Goal: Information Seeking & Learning: Check status

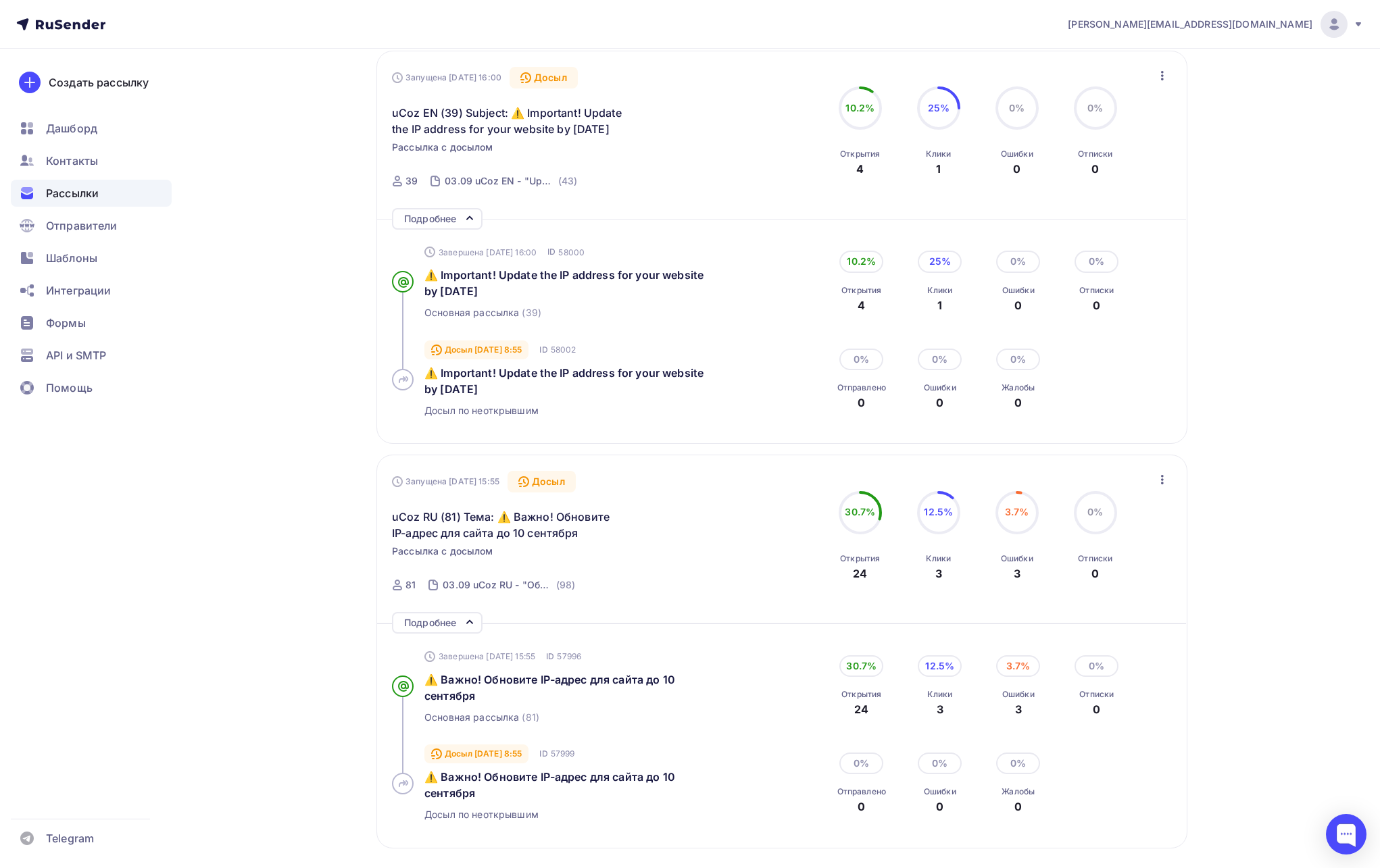
scroll to position [214, 0]
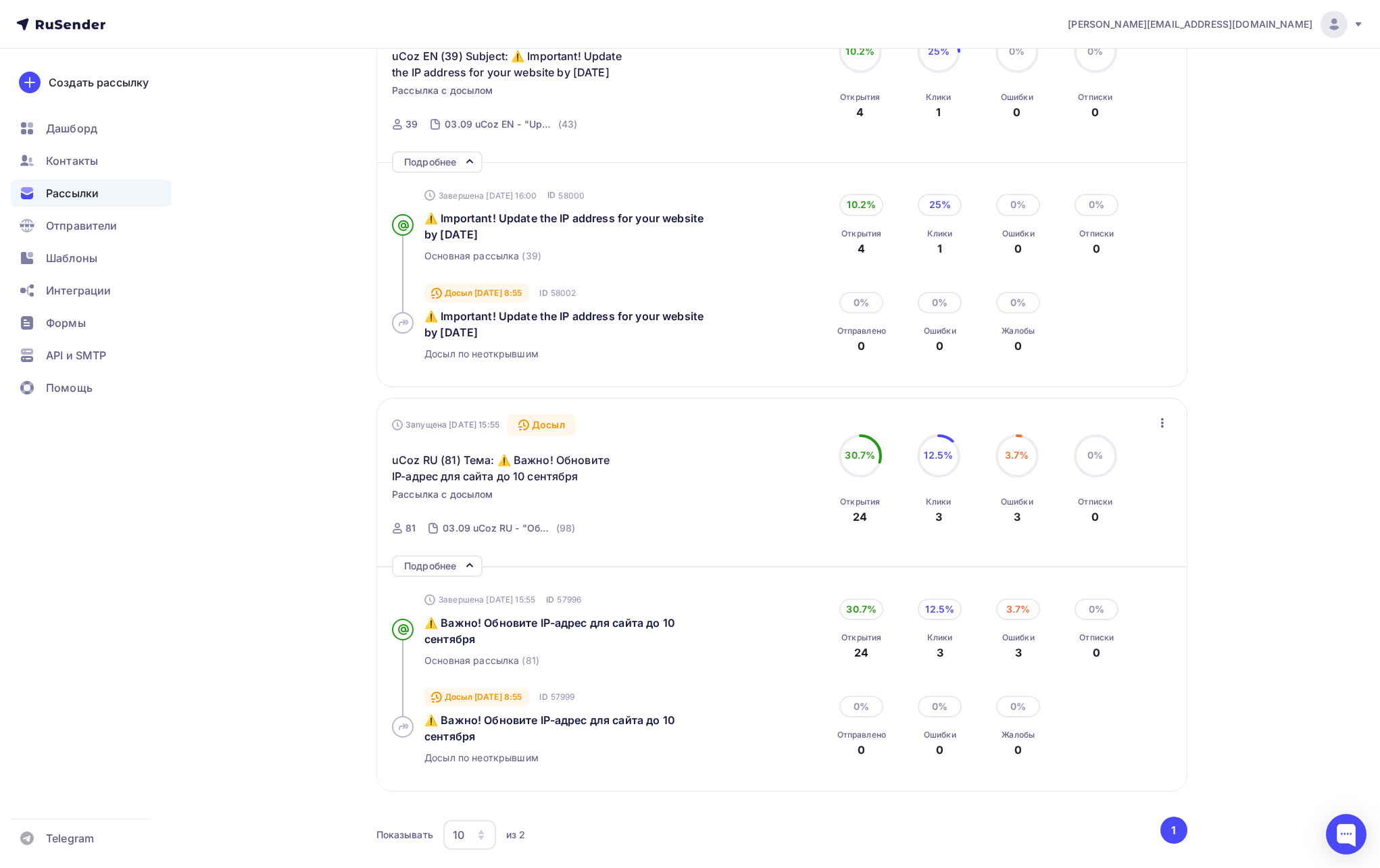
click at [1017, 461] on div "3.7%" at bounding box center [1016, 456] width 24 height 14
drag, startPoint x: 1019, startPoint y: 496, endPoint x: 778, endPoint y: 483, distance: 241.4
click at [1013, 496] on div "Ошибки" at bounding box center [1017, 502] width 32 height 11
click at [1019, 612] on div "3.7%" at bounding box center [1018, 610] width 44 height 22
click at [536, 634] on div "⚠️ Важно! Обновите IP-адрес для сайта до 10 сентября" at bounding box center [564, 631] width 281 height 32
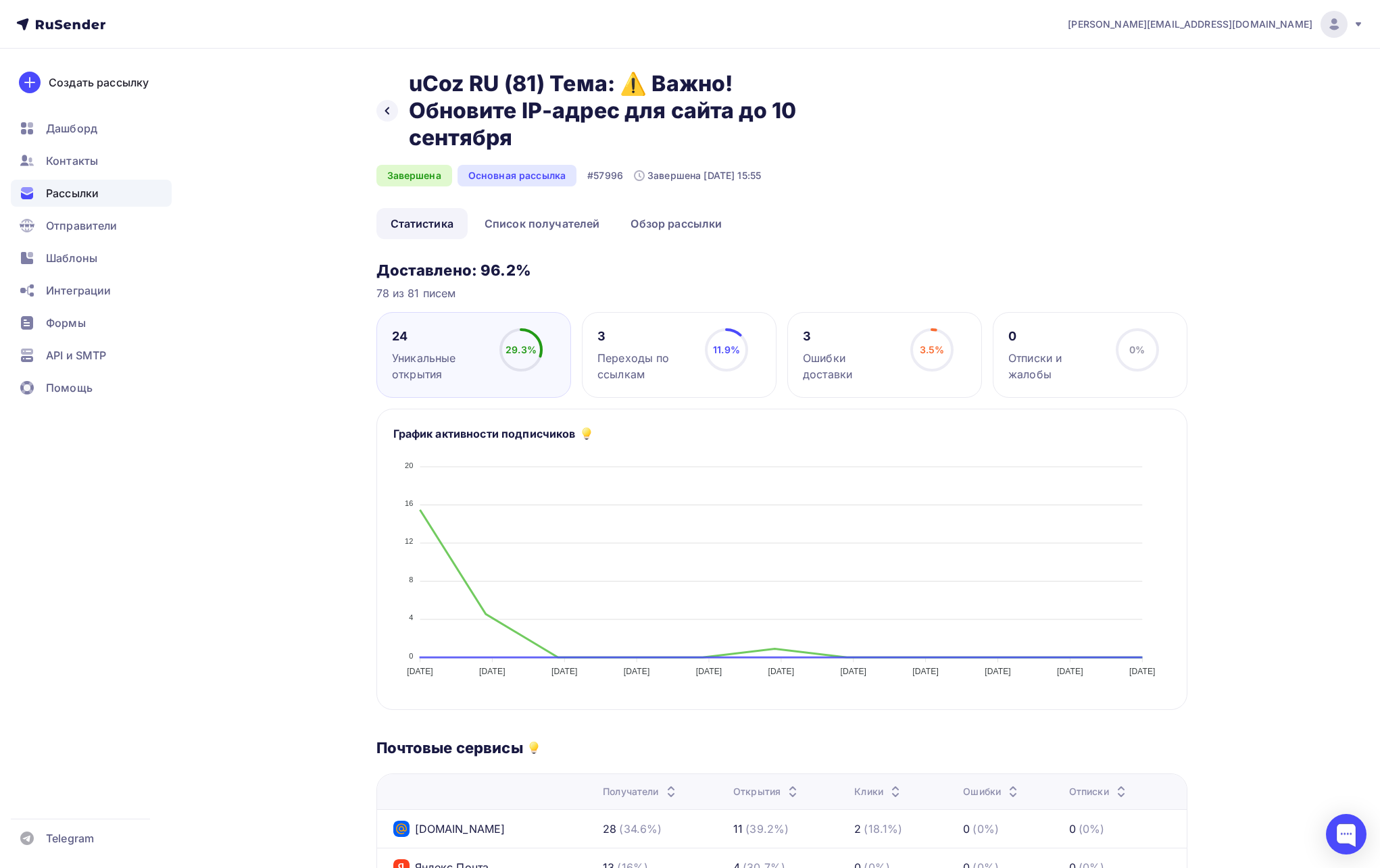
click at [859, 355] on div "Ошибки доставки" at bounding box center [851, 366] width 96 height 32
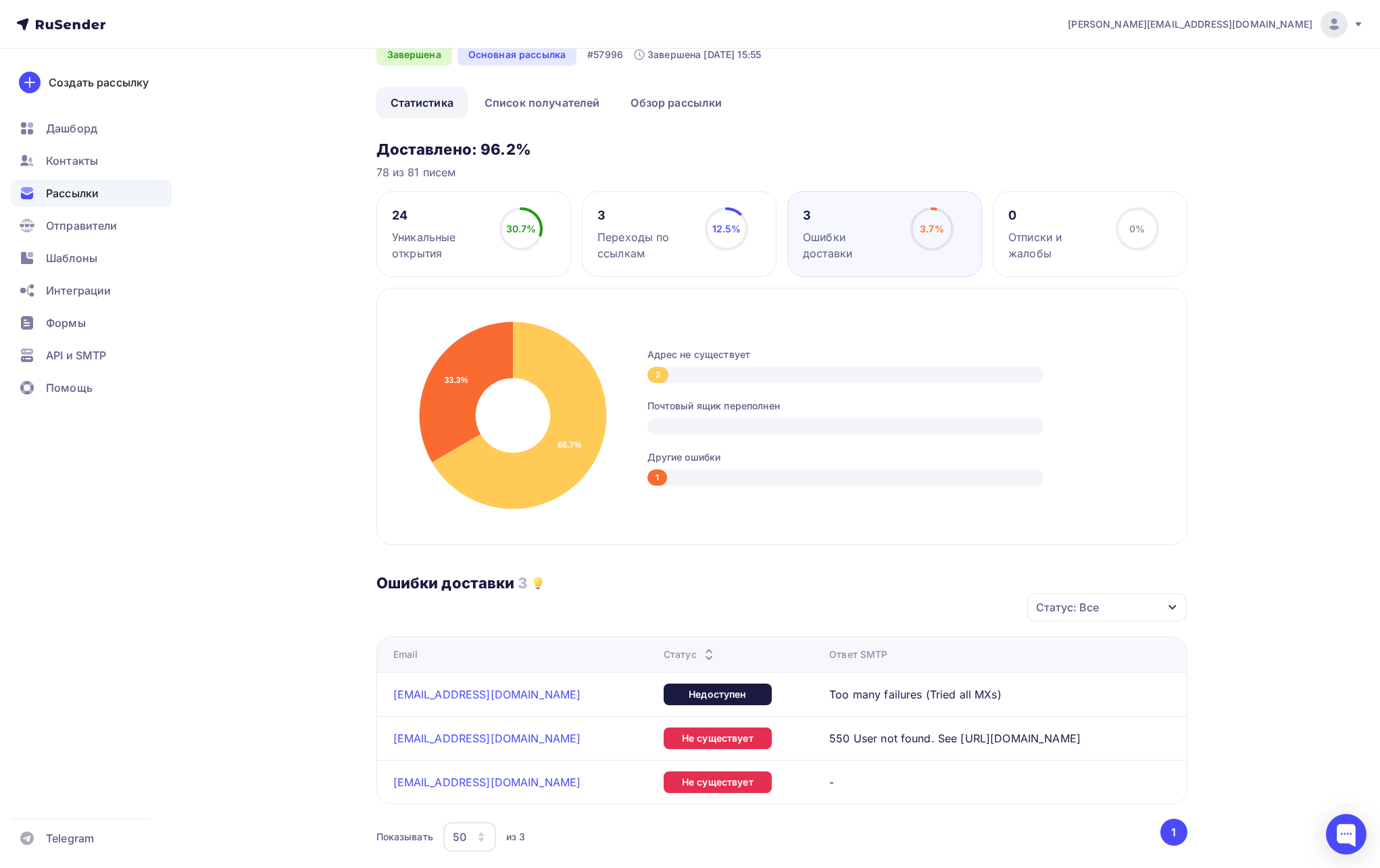
scroll to position [340, 0]
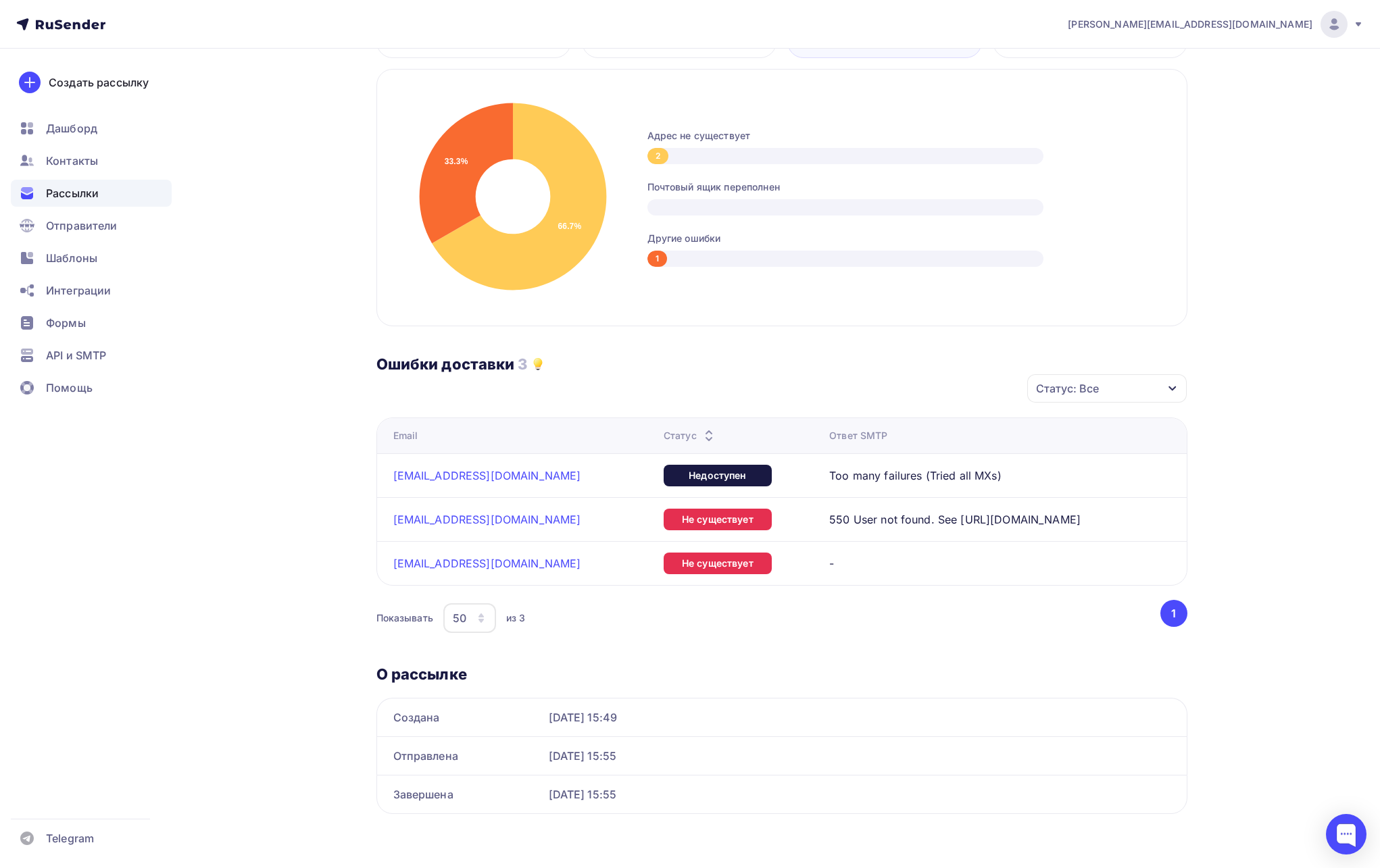
click at [96, 196] on span "Рассылки" at bounding box center [72, 193] width 53 height 16
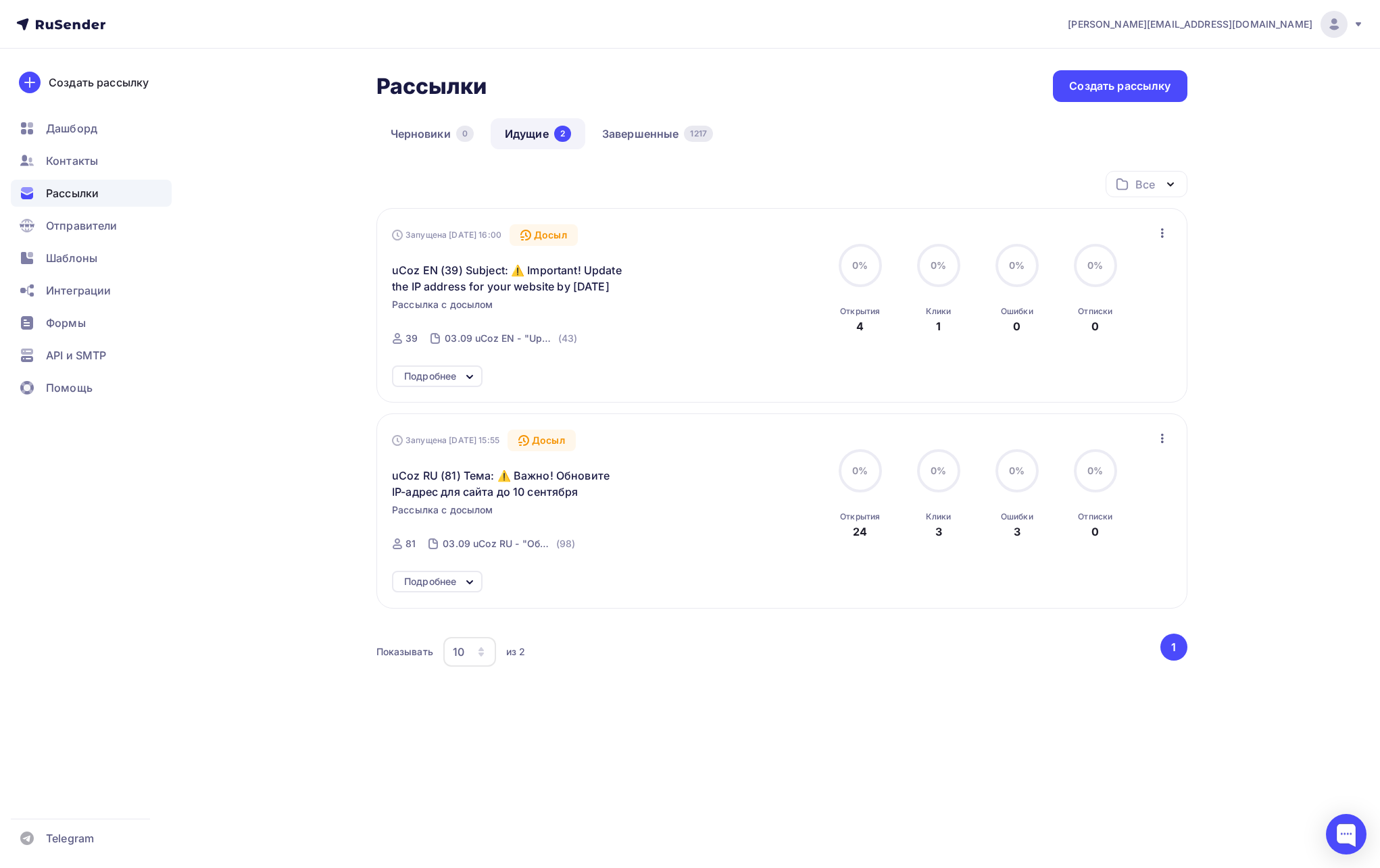
click at [1254, 23] on span "[PERSON_NAME][EMAIL_ADDRESS][DOMAIN_NAME]" at bounding box center [1190, 24] width 245 height 14
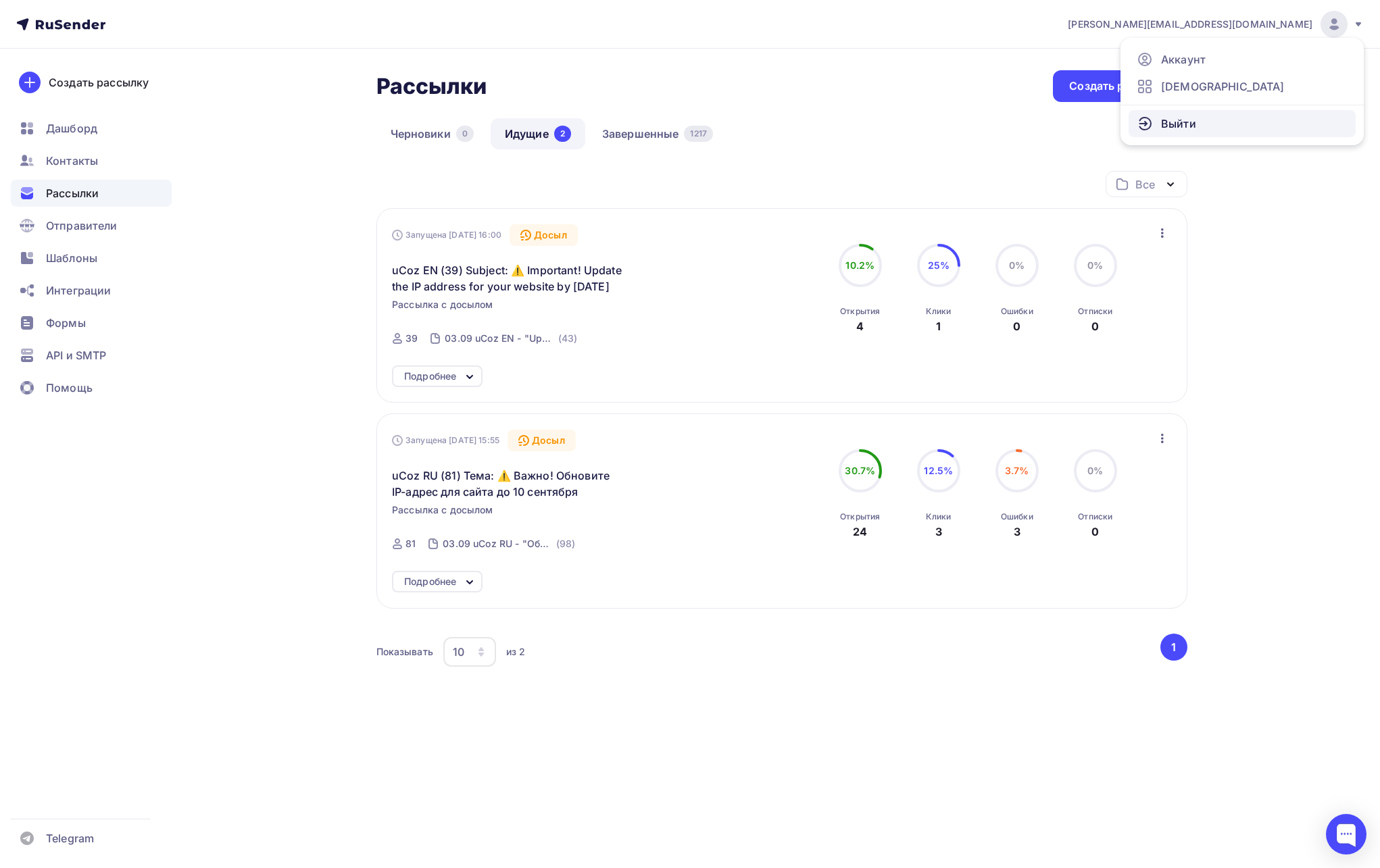
click at [1168, 123] on span "Выйти" at bounding box center [1178, 123] width 35 height 16
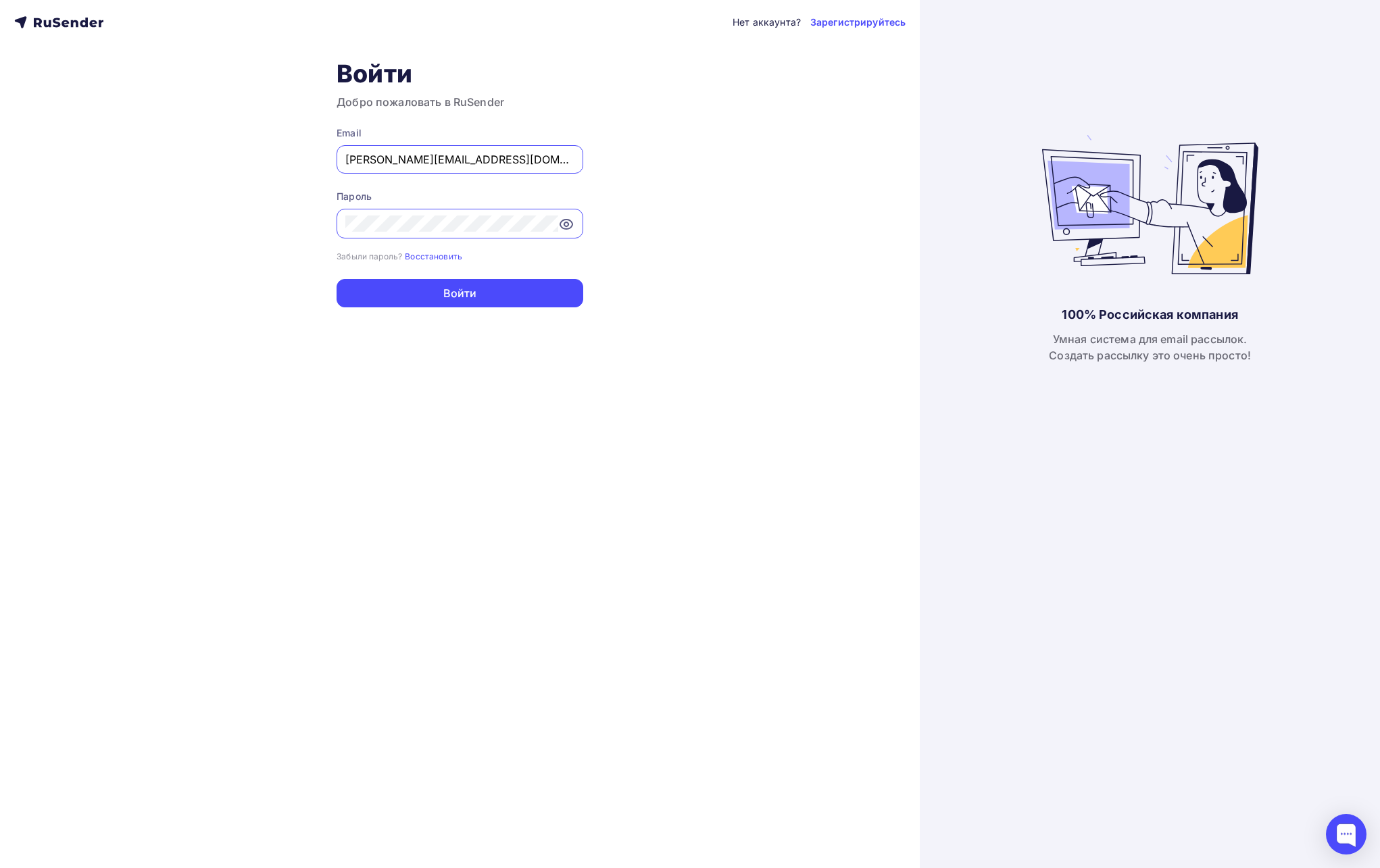
click at [511, 157] on input "[PERSON_NAME][EMAIL_ADDRESS][DOMAIN_NAME]" at bounding box center [460, 159] width 229 height 16
type input "[EMAIL_ADDRESS][DOMAIN_NAME]"
click at [488, 294] on button "Войти" at bounding box center [460, 293] width 247 height 28
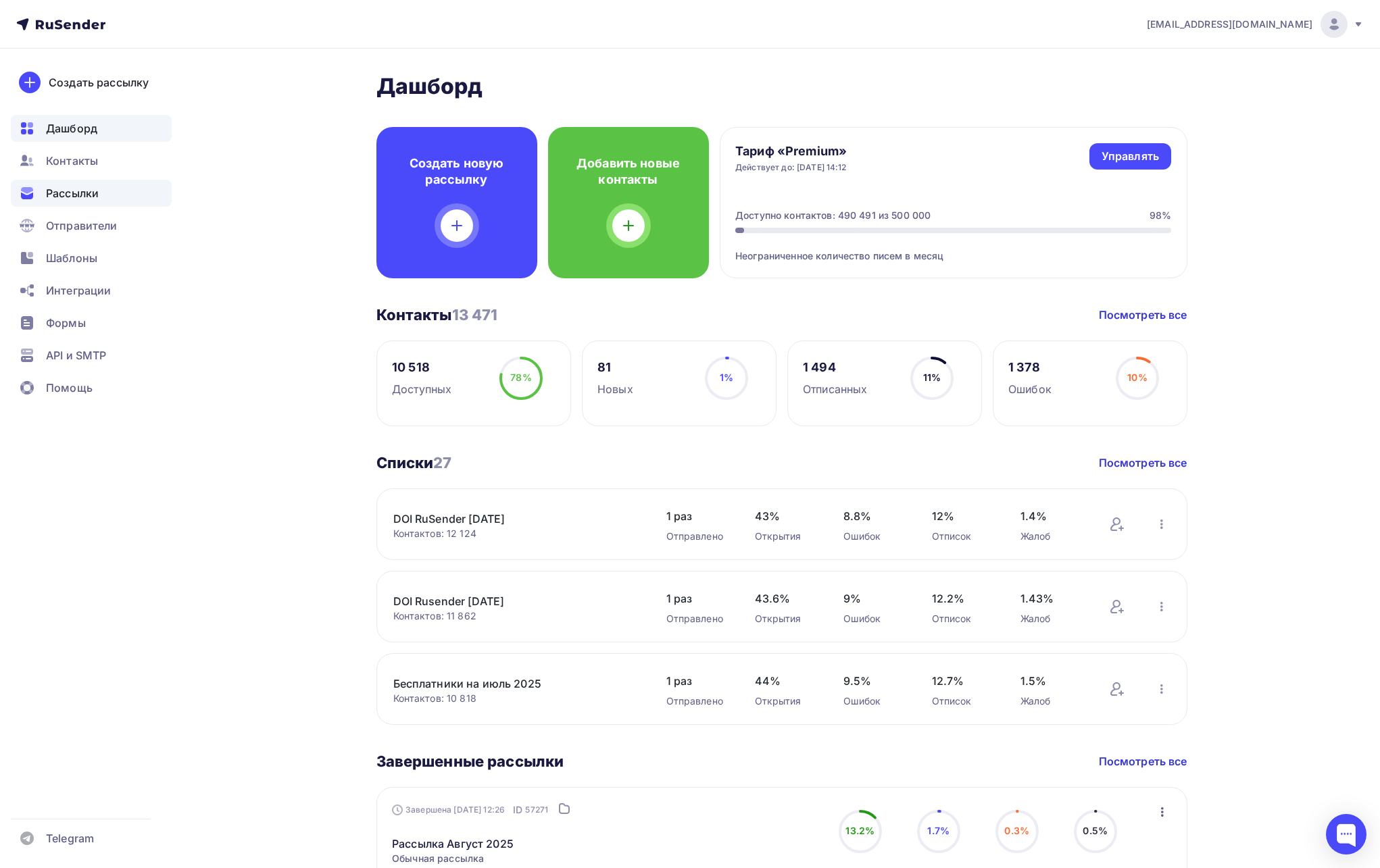
click at [98, 193] on span "Рассылки" at bounding box center [72, 193] width 53 height 16
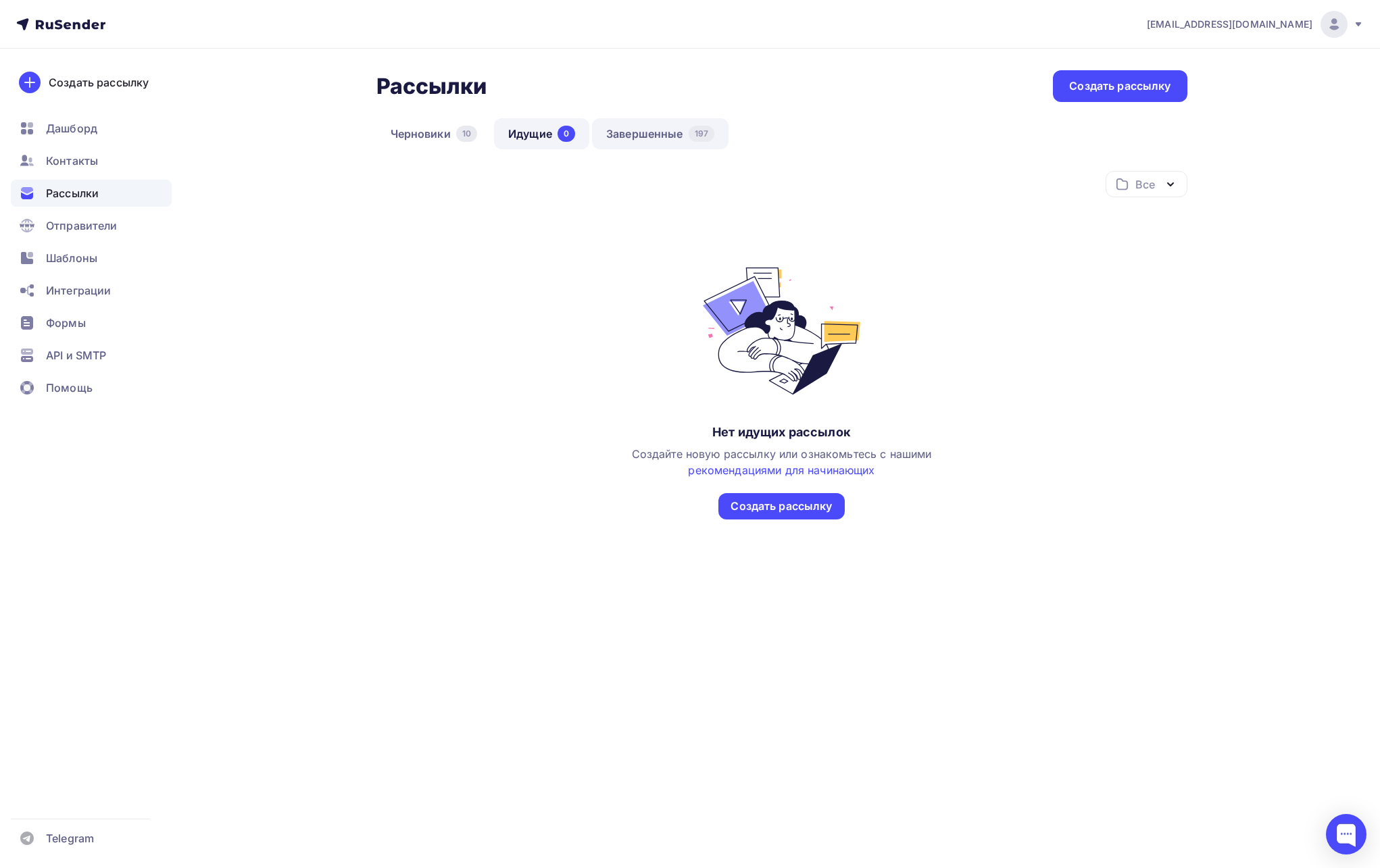
click at [686, 124] on link "Завершенные 197" at bounding box center [660, 134] width 137 height 31
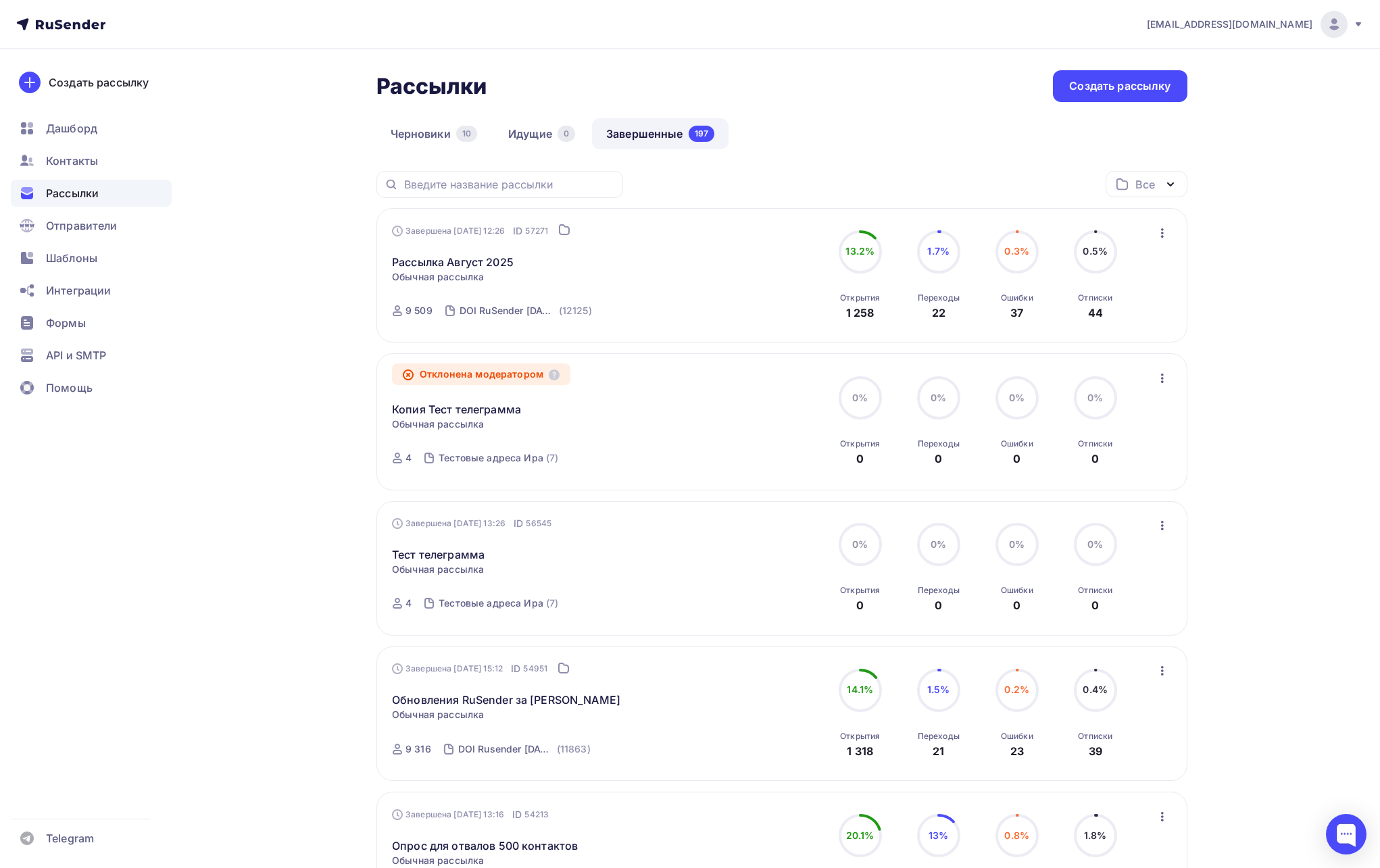
click at [1012, 282] on div "0.3% 0.3% Ошибки 37" at bounding box center [1017, 276] width 68 height 91
click at [1013, 243] on circle at bounding box center [1017, 252] width 41 height 41
click at [1023, 298] on div "Ошибки" at bounding box center [1017, 298] width 32 height 11
click at [462, 258] on link "Рассылка Август 2025" at bounding box center [453, 262] width 122 height 16
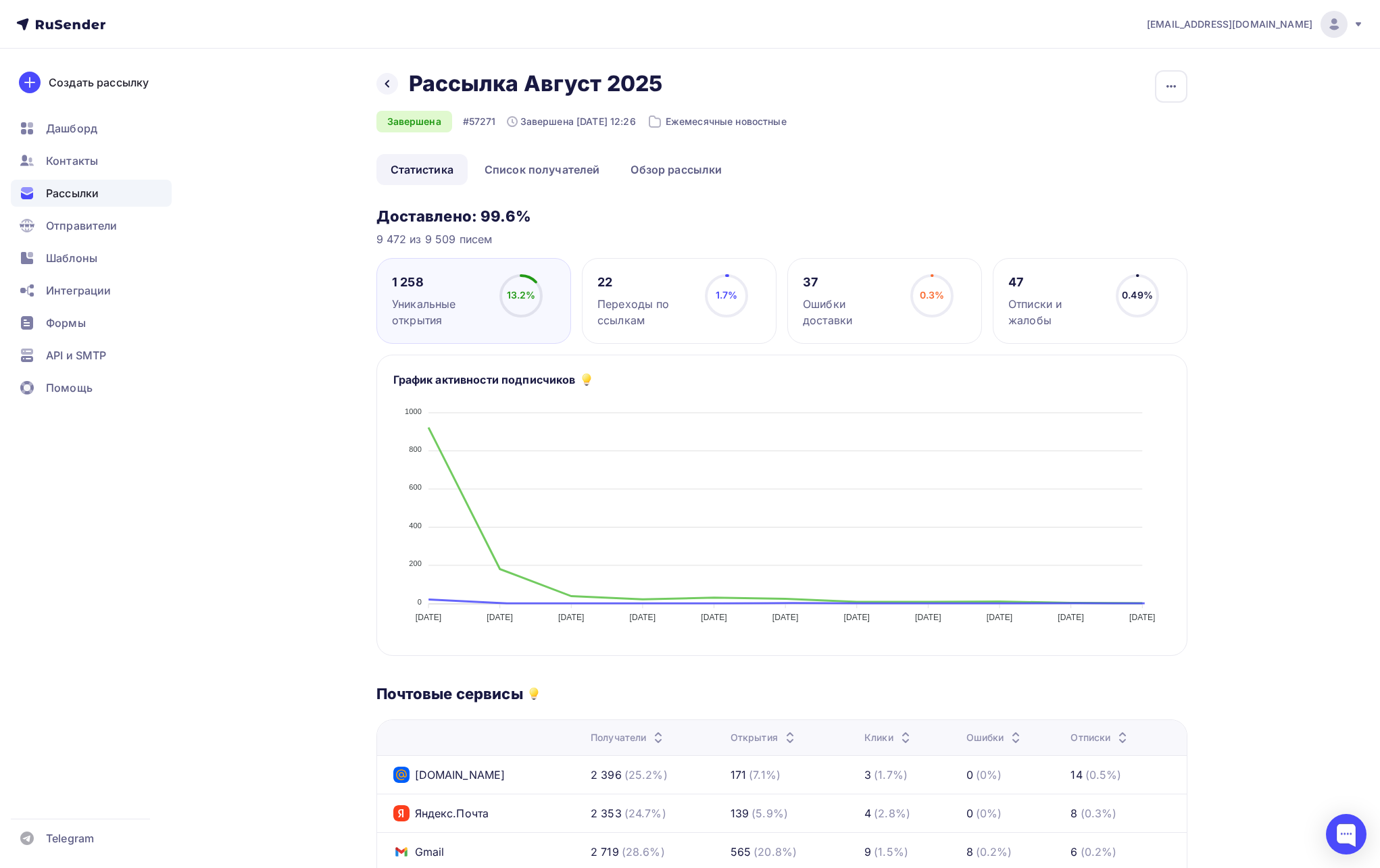
click at [867, 280] on div "37" at bounding box center [851, 283] width 96 height 16
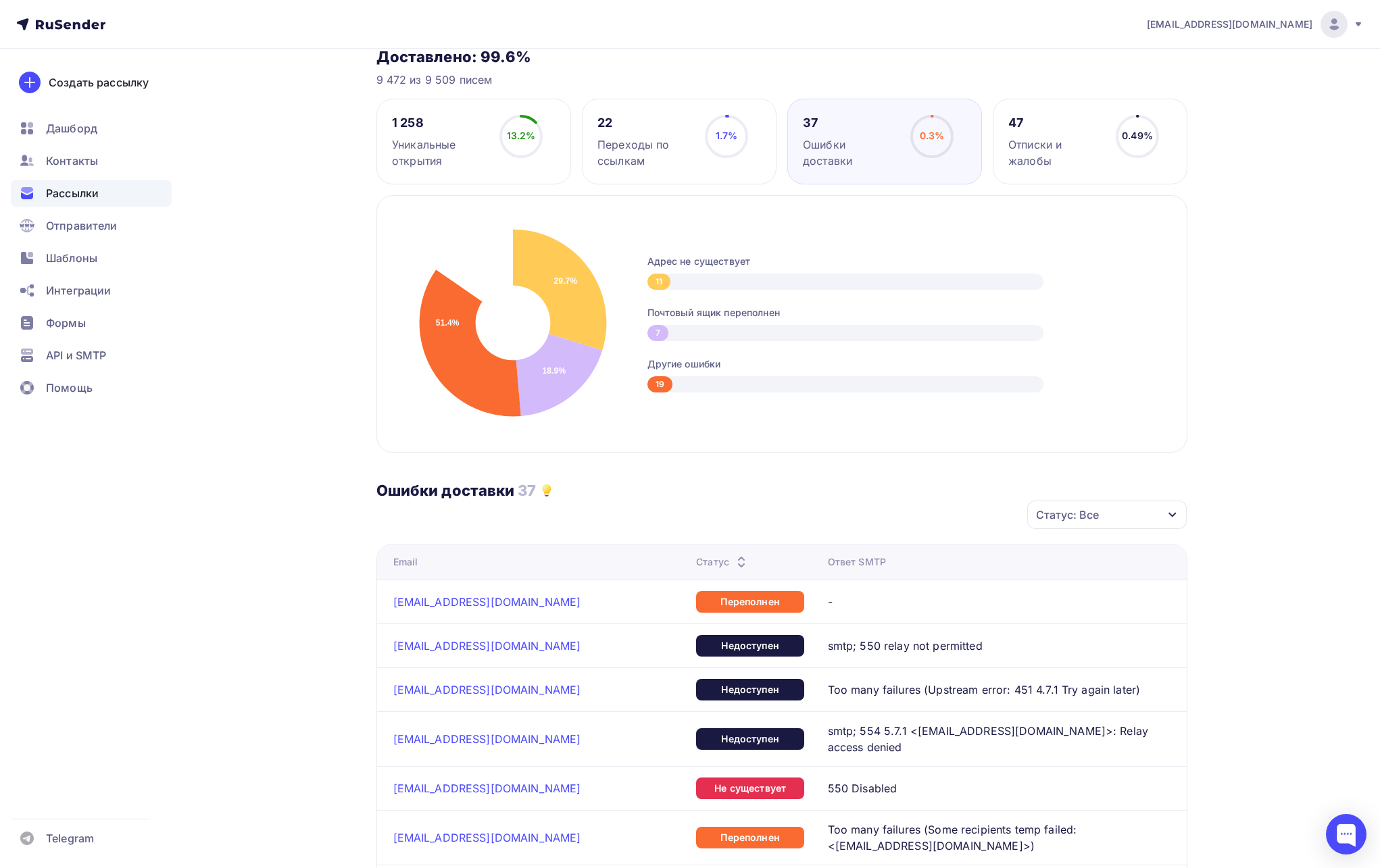
scroll to position [450, 0]
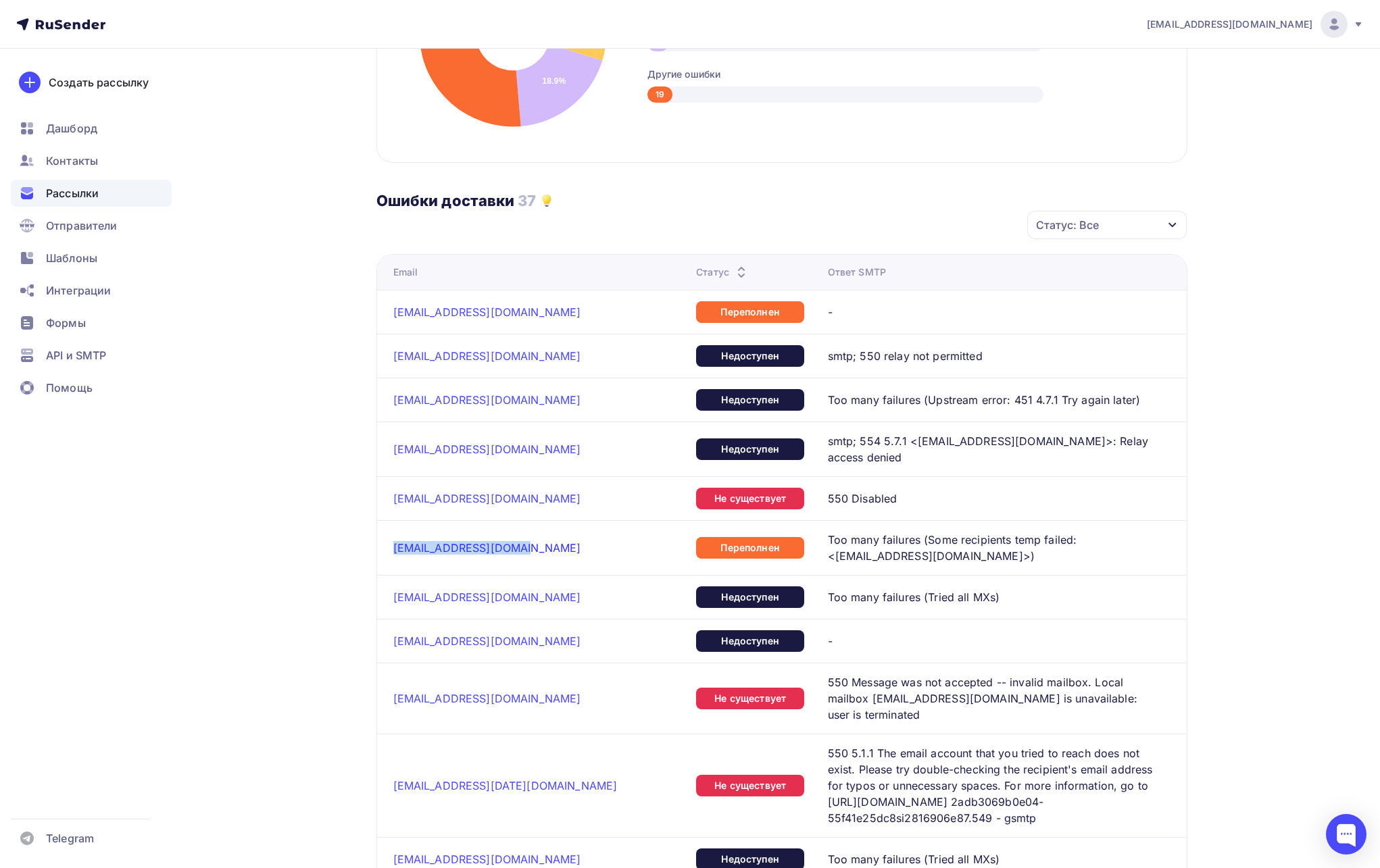
copy link "[EMAIL_ADDRESS][DOMAIN_NAME]"
drag, startPoint x: 533, startPoint y: 539, endPoint x: 1018, endPoint y: 520, distance: 485.4
click at [995, 521] on tr "[EMAIL_ADDRESS][DOMAIN_NAME] Переполнен Too many failures (Some recipients temp…" at bounding box center [782, 548] width 810 height 55
click at [1050, 531] on span "Too many failures (Some recipients temp failed: <[EMAIL_ADDRESS][DOMAIN_NAME]>)" at bounding box center [992, 548] width 327 height 32
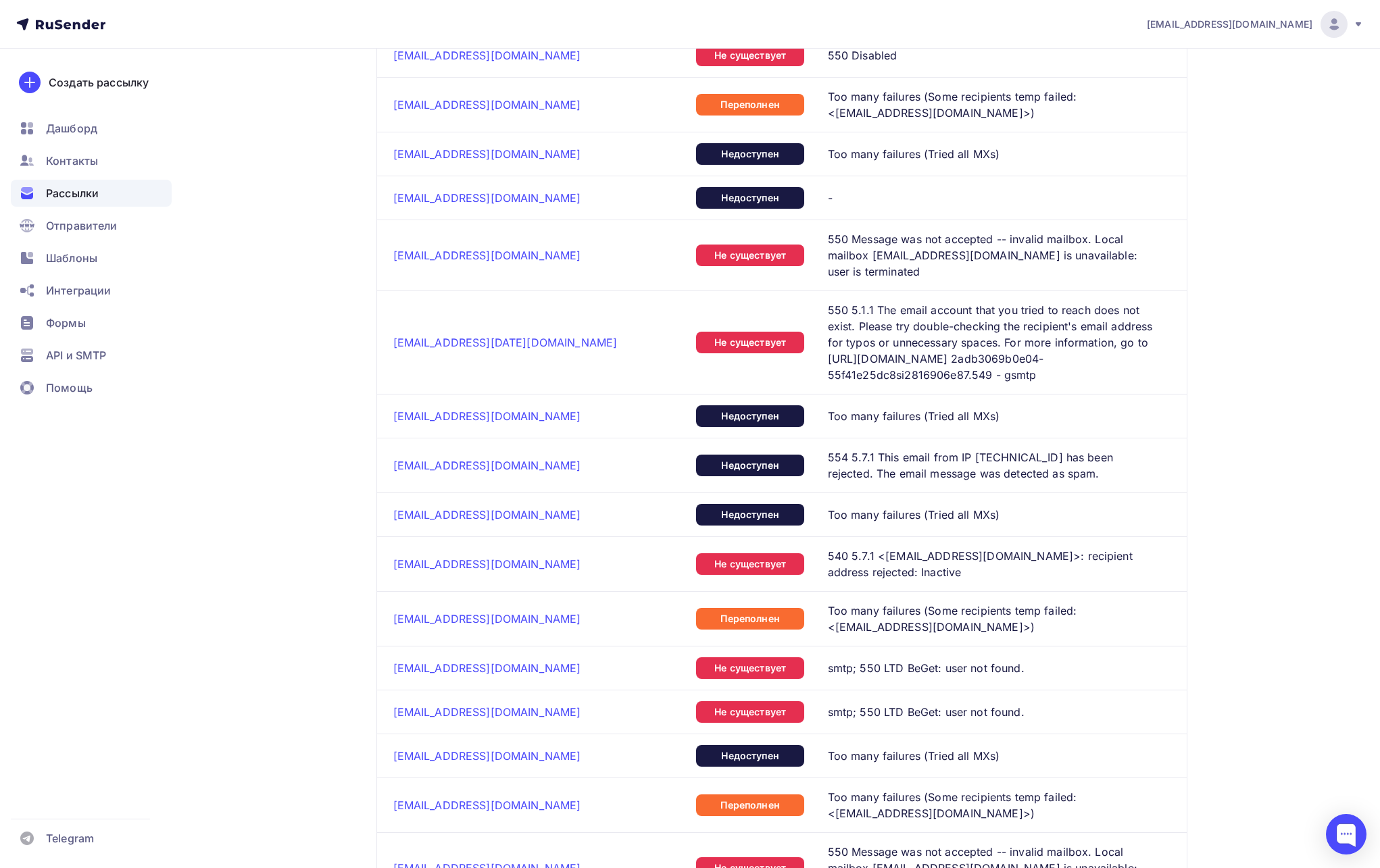
scroll to position [895, 0]
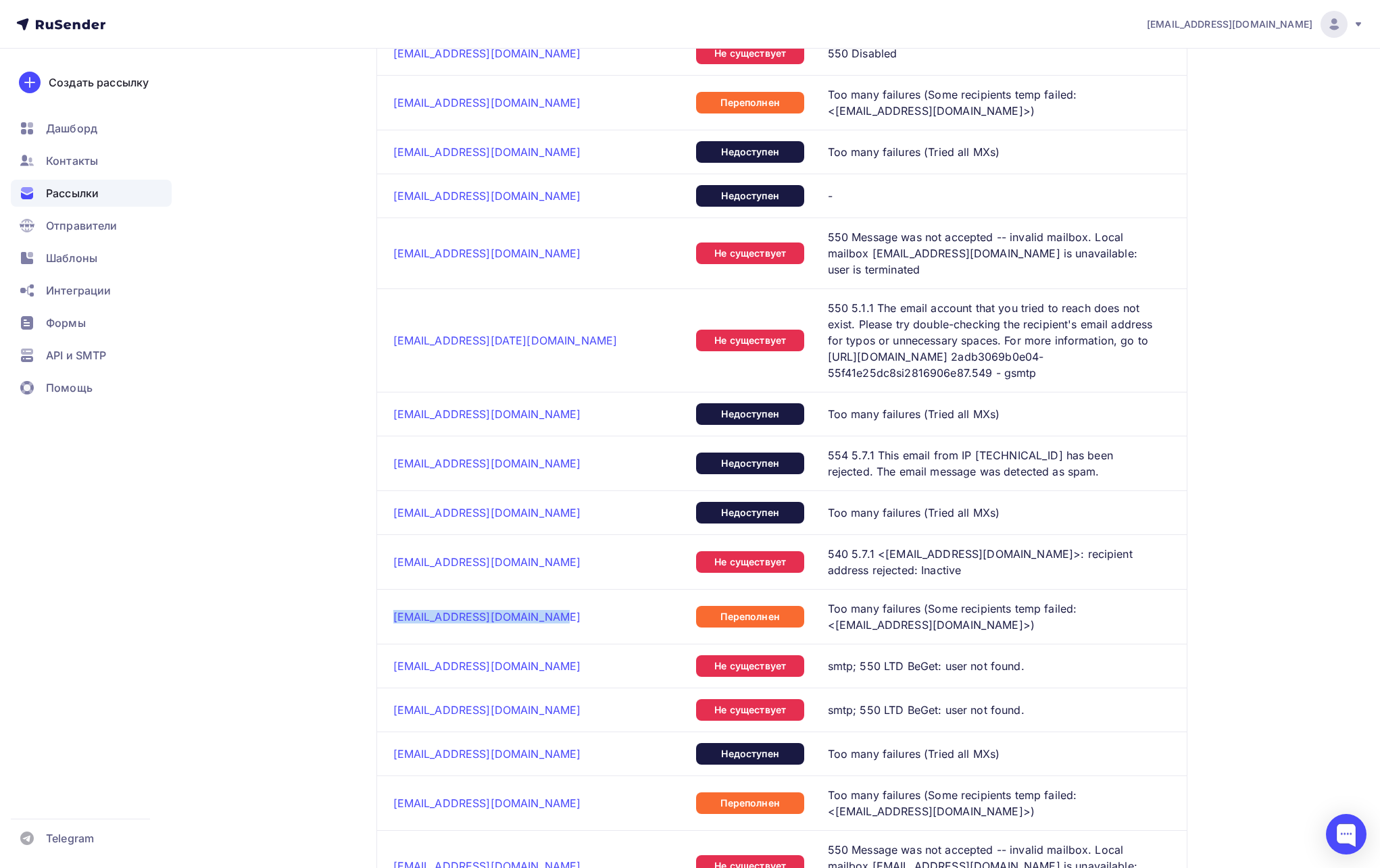
copy link "[EMAIL_ADDRESS][DOMAIN_NAME]"
drag, startPoint x: 499, startPoint y: 595, endPoint x: 356, endPoint y: 592, distance: 143.0
click at [368, 592] on div "Назад Рассылка [DATE] Рассылка [DATE] Завершена #57271 Завершена [DATE] 12:26 Е…" at bounding box center [690, 602] width 1108 height 2896
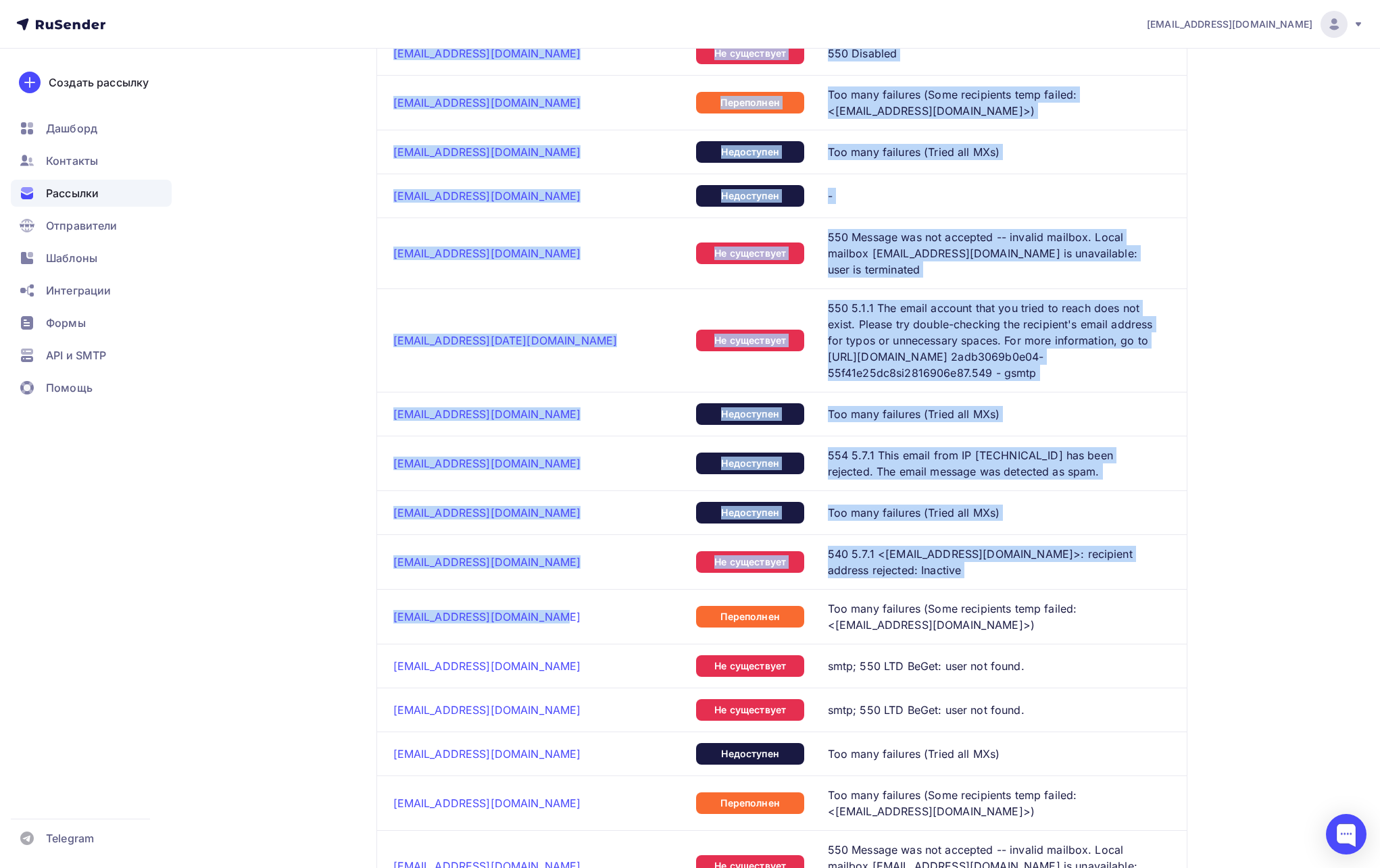
click at [350, 592] on div "Назад Рассылка [DATE] Рассылка [DATE] Завершена #57271 Завершена [DATE] 12:26 Е…" at bounding box center [690, 602] width 1108 height 2896
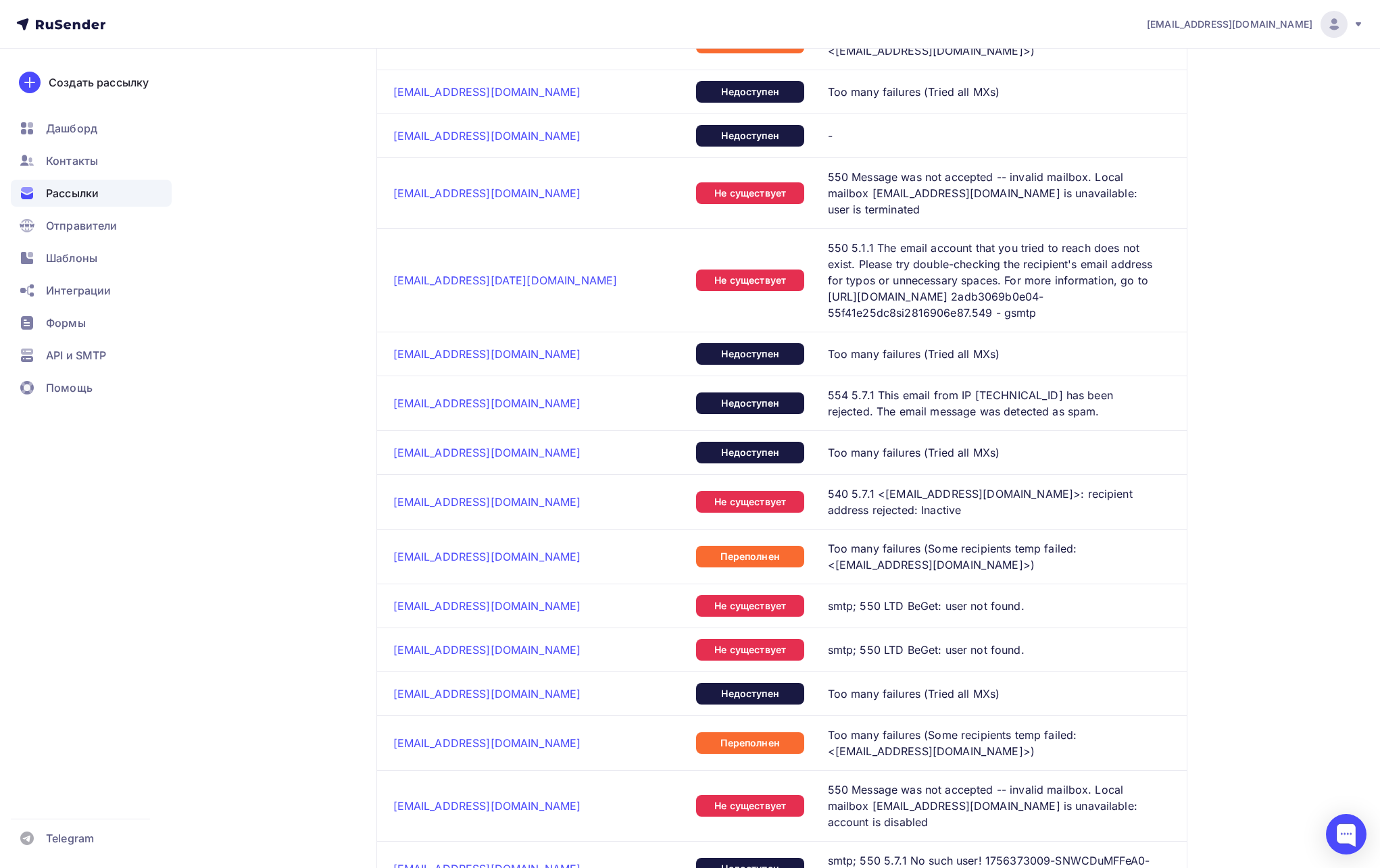
scroll to position [983, 0]
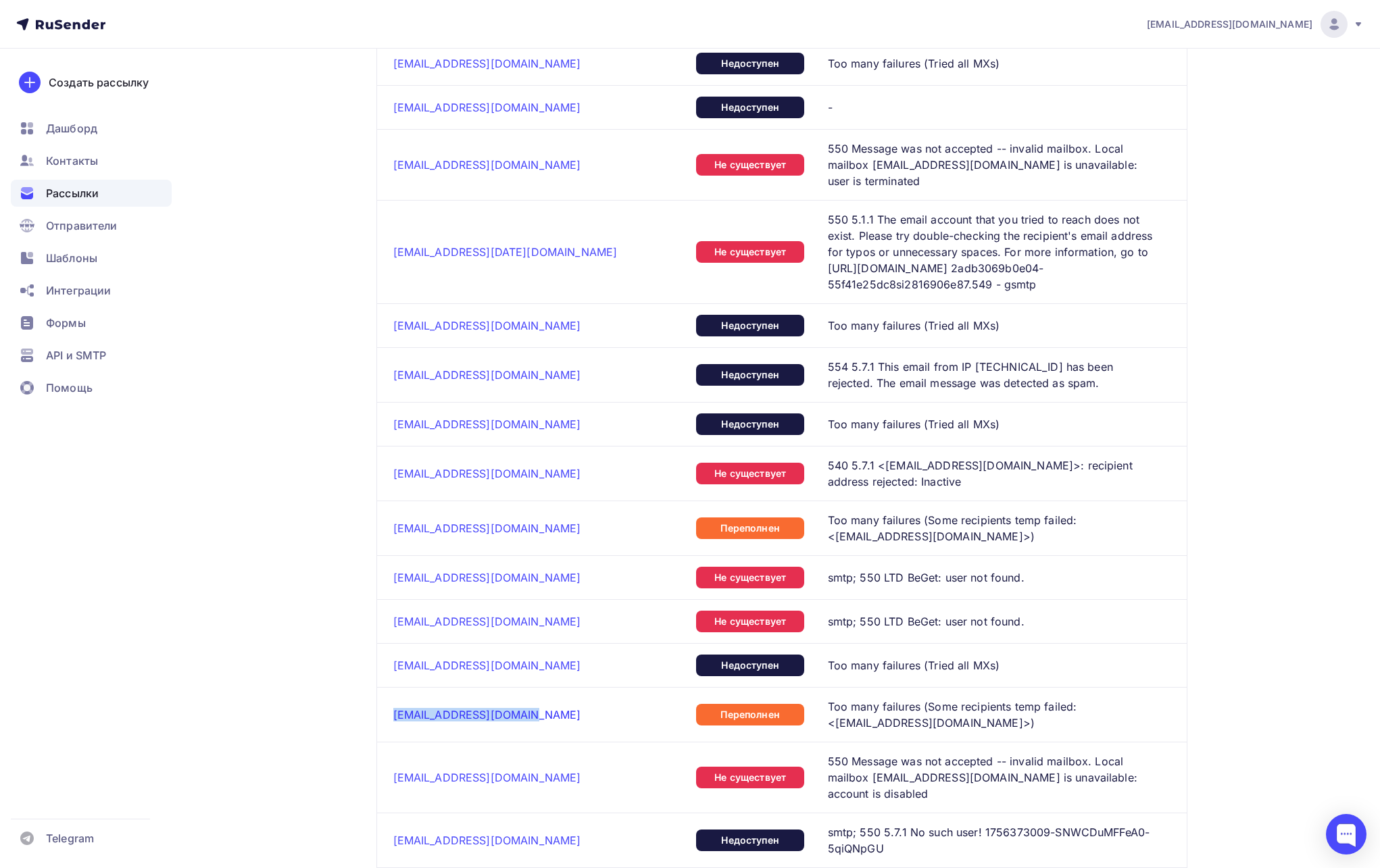
copy link "[EMAIL_ADDRESS][DOMAIN_NAME]"
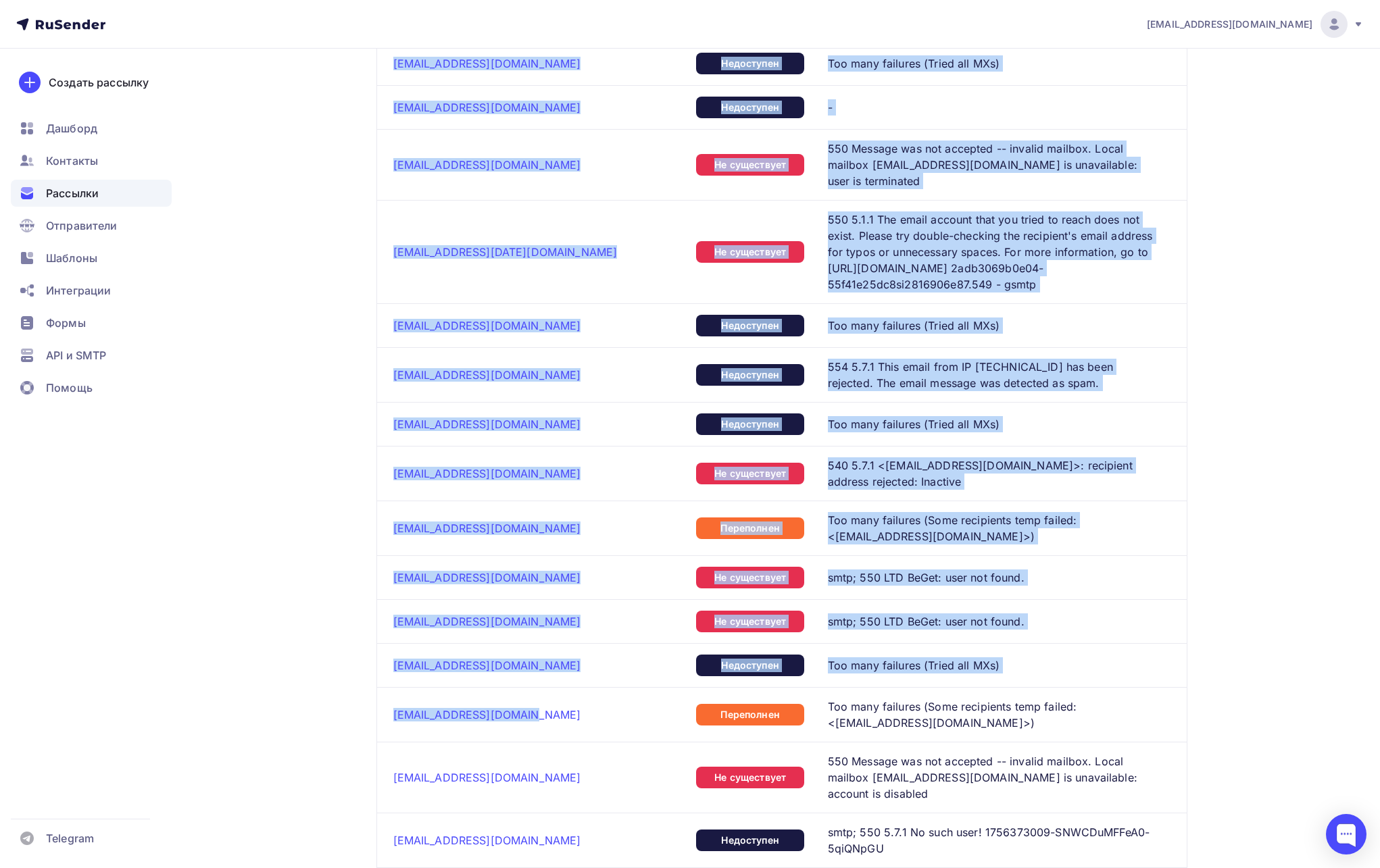
drag, startPoint x: 482, startPoint y: 686, endPoint x: 314, endPoint y: 689, distance: 168.0
click at [314, 689] on div "Назад Рассылка [DATE] Рассылка [DATE] Завершена #57271 Завершена [DATE] 12:26 Е…" at bounding box center [690, 513] width 1108 height 2896
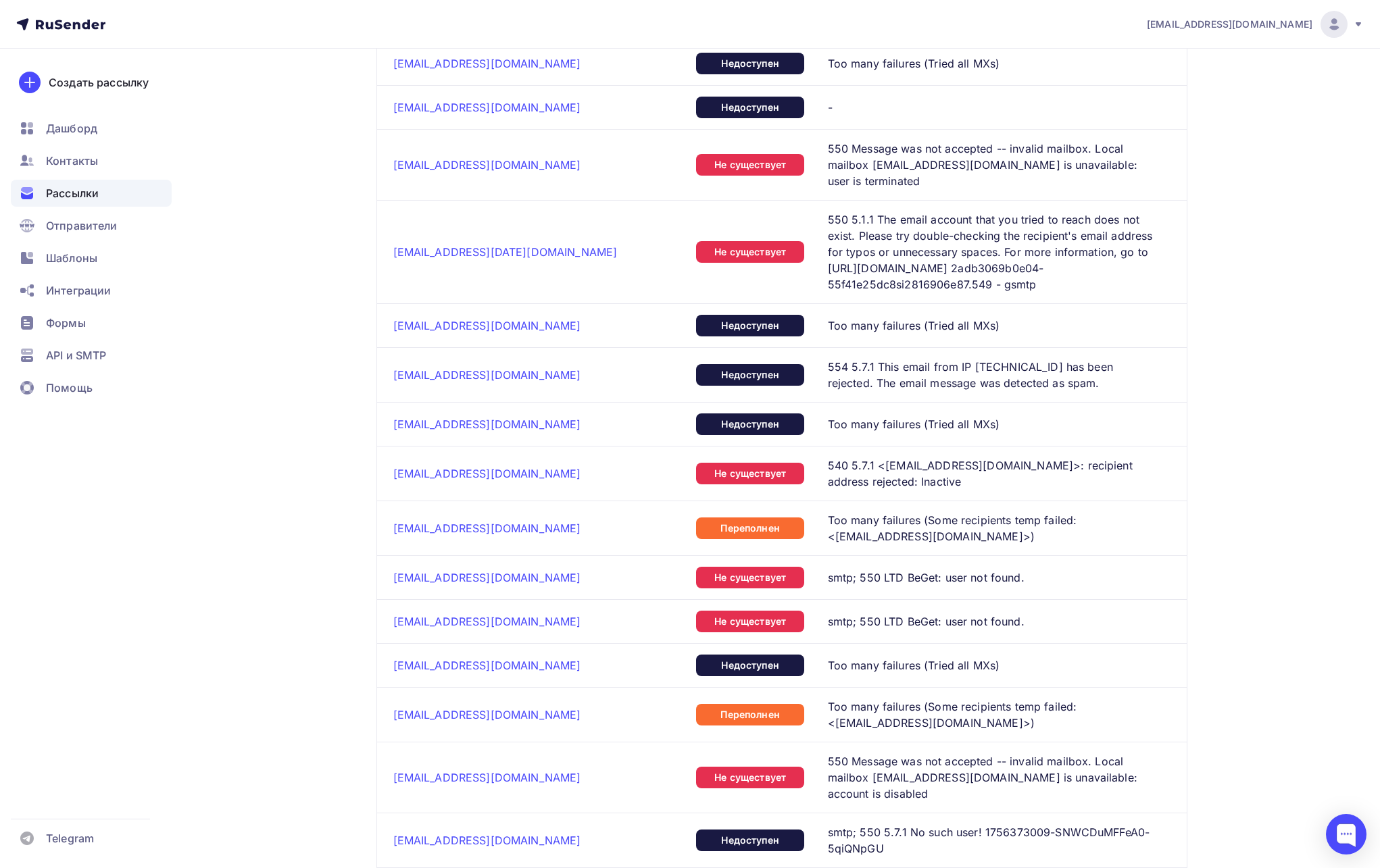
click at [1325, 23] on div at bounding box center [1334, 24] width 27 height 27
click at [1187, 115] on span "Выйти" at bounding box center [1178, 123] width 35 height 16
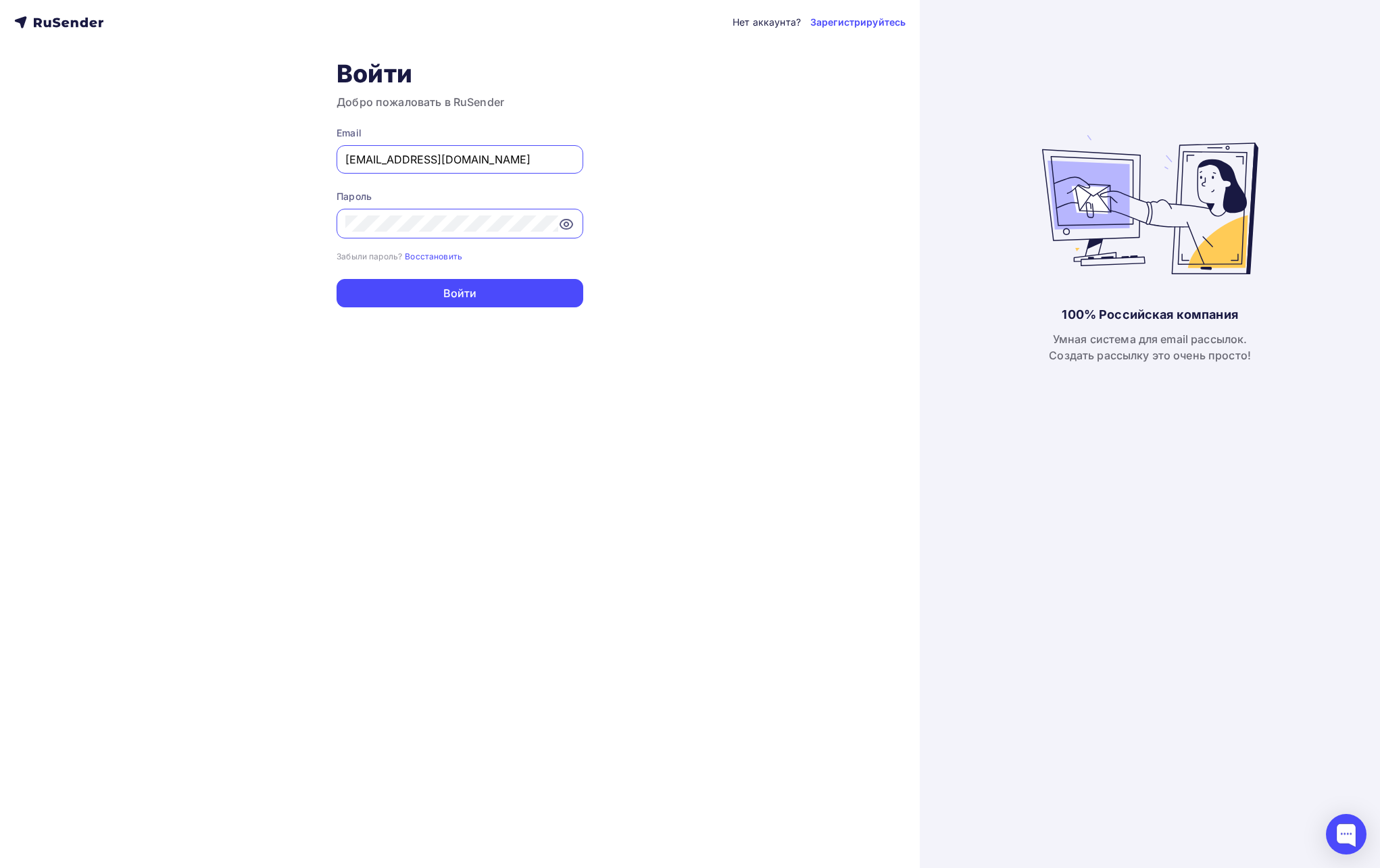
click at [440, 160] on input "[EMAIL_ADDRESS][DOMAIN_NAME]" at bounding box center [460, 159] width 229 height 16
type input "[EMAIL_ADDRESS][DOMAIN_NAME]"
click at [445, 294] on button "Войти" at bounding box center [460, 293] width 247 height 28
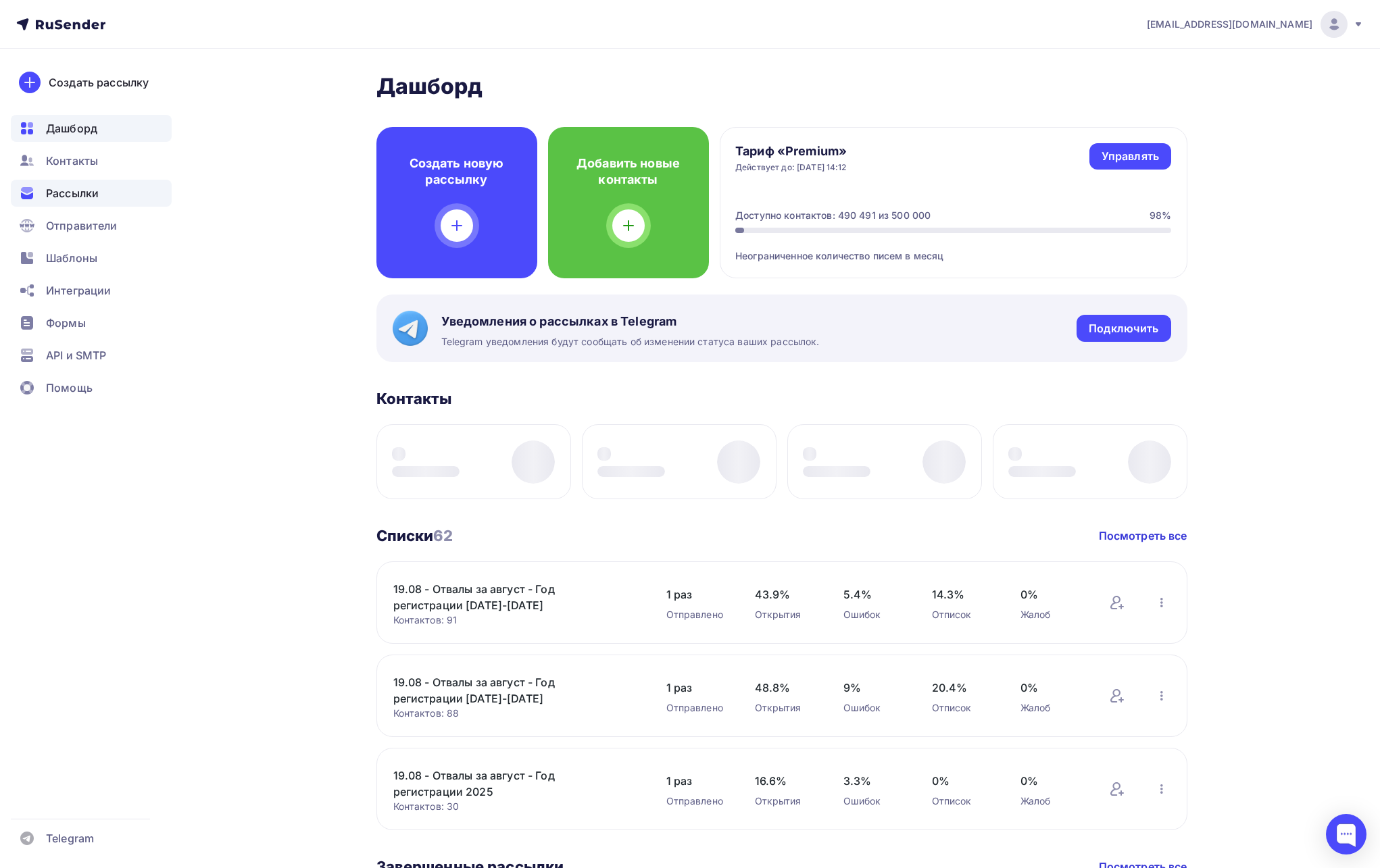
click at [61, 193] on span "Рассылки" at bounding box center [72, 193] width 53 height 16
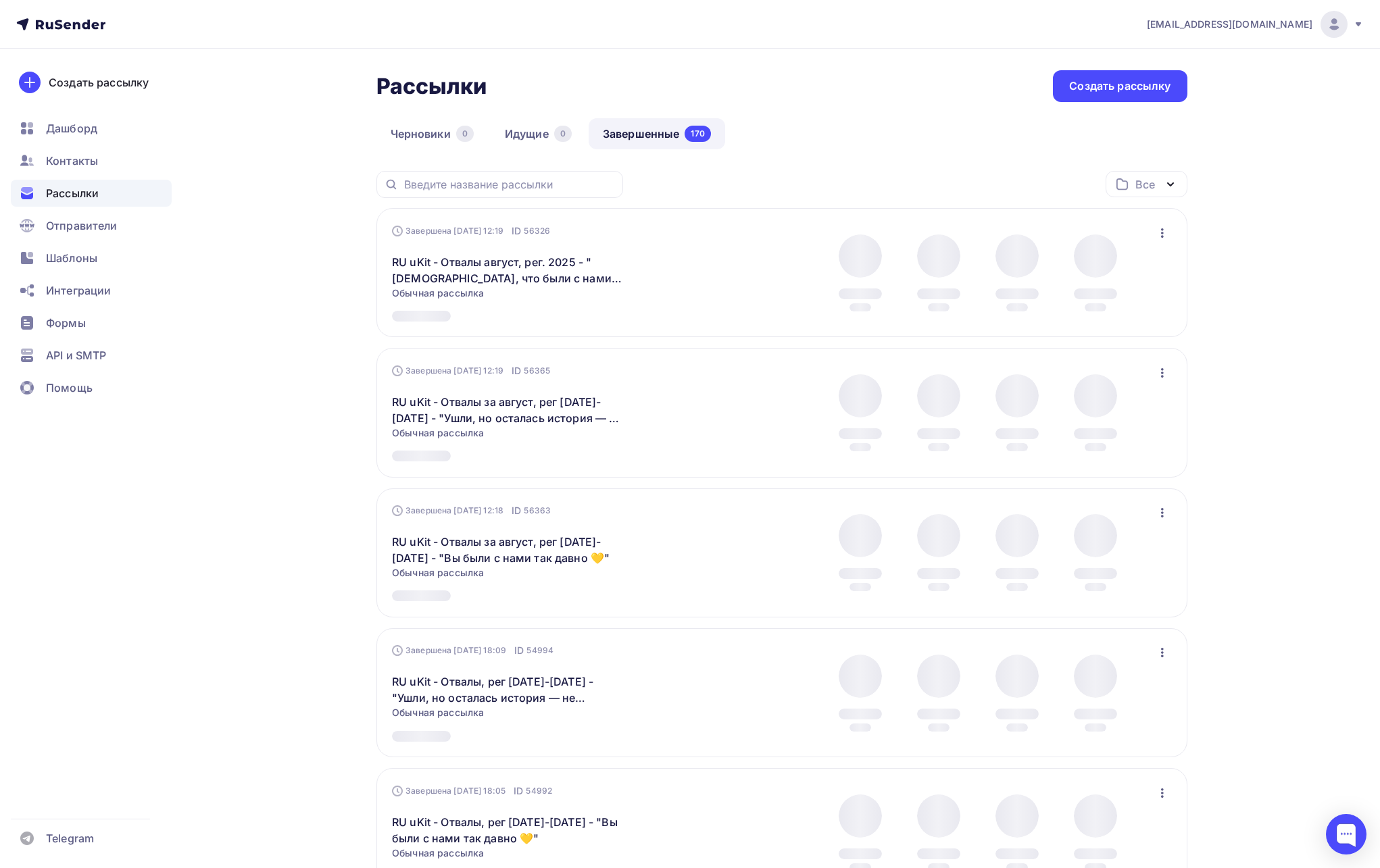
click at [637, 135] on link "Завершенные 170" at bounding box center [656, 134] width 137 height 31
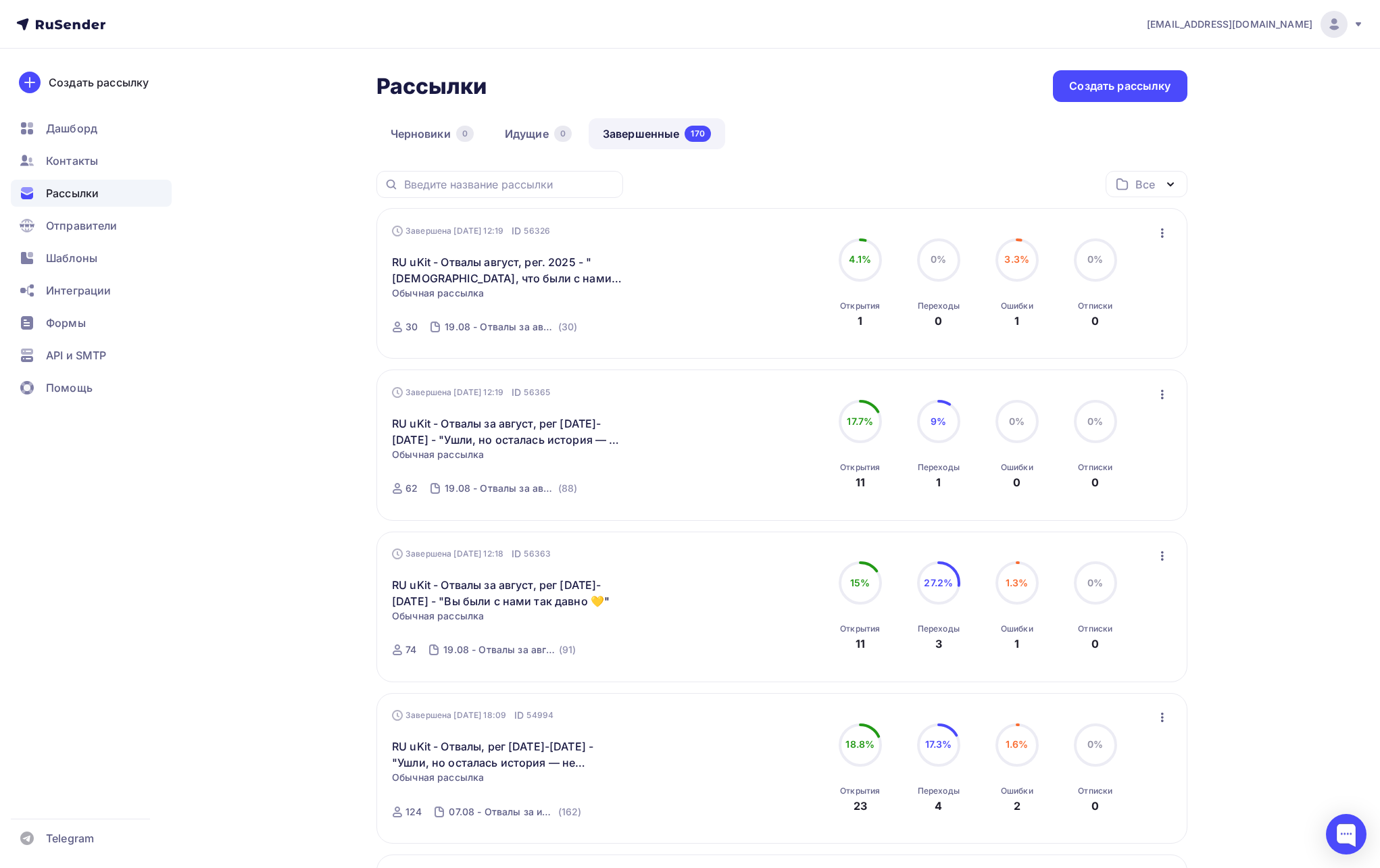
click at [943, 155] on div "Черновики 0 Идущие 0 Завершенные 170" at bounding box center [782, 145] width 811 height 53
click at [1290, 23] on span "[EMAIL_ADDRESS][DOMAIN_NAME]" at bounding box center [1230, 24] width 166 height 14
click at [1185, 123] on span "Выйти" at bounding box center [1178, 123] width 35 height 16
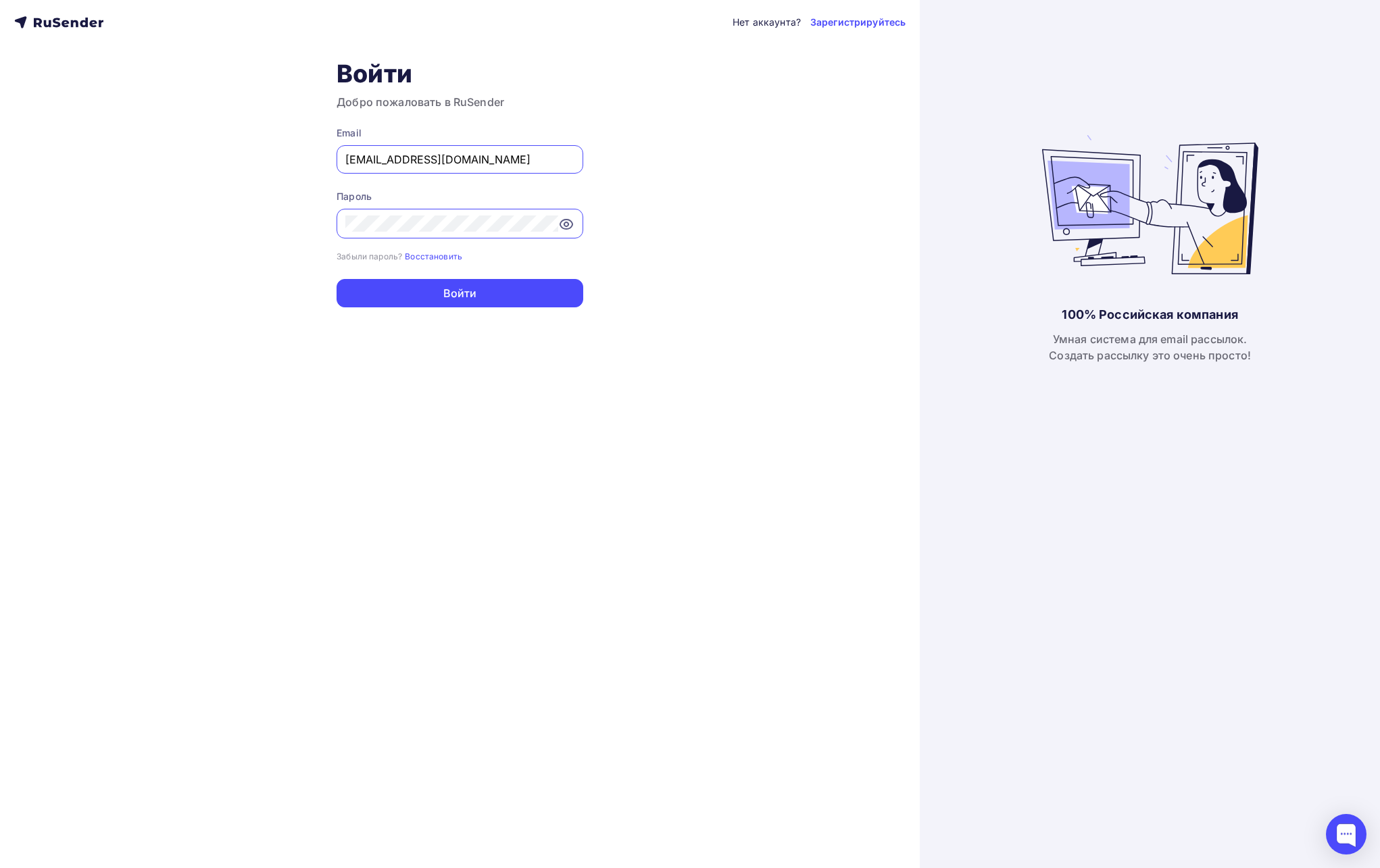
click at [492, 158] on input "[EMAIL_ADDRESS][DOMAIN_NAME]" at bounding box center [460, 159] width 229 height 16
type input "[EMAIL_ADDRESS][DOMAIN_NAME]"
click at [512, 308] on div "Нет аккаунта? Зарегистрируйтесь Войти Добро пожаловать в RuSender Email [EMAIL_…" at bounding box center [460, 434] width 920 height 868
click at [510, 299] on button "Войти" at bounding box center [460, 293] width 247 height 28
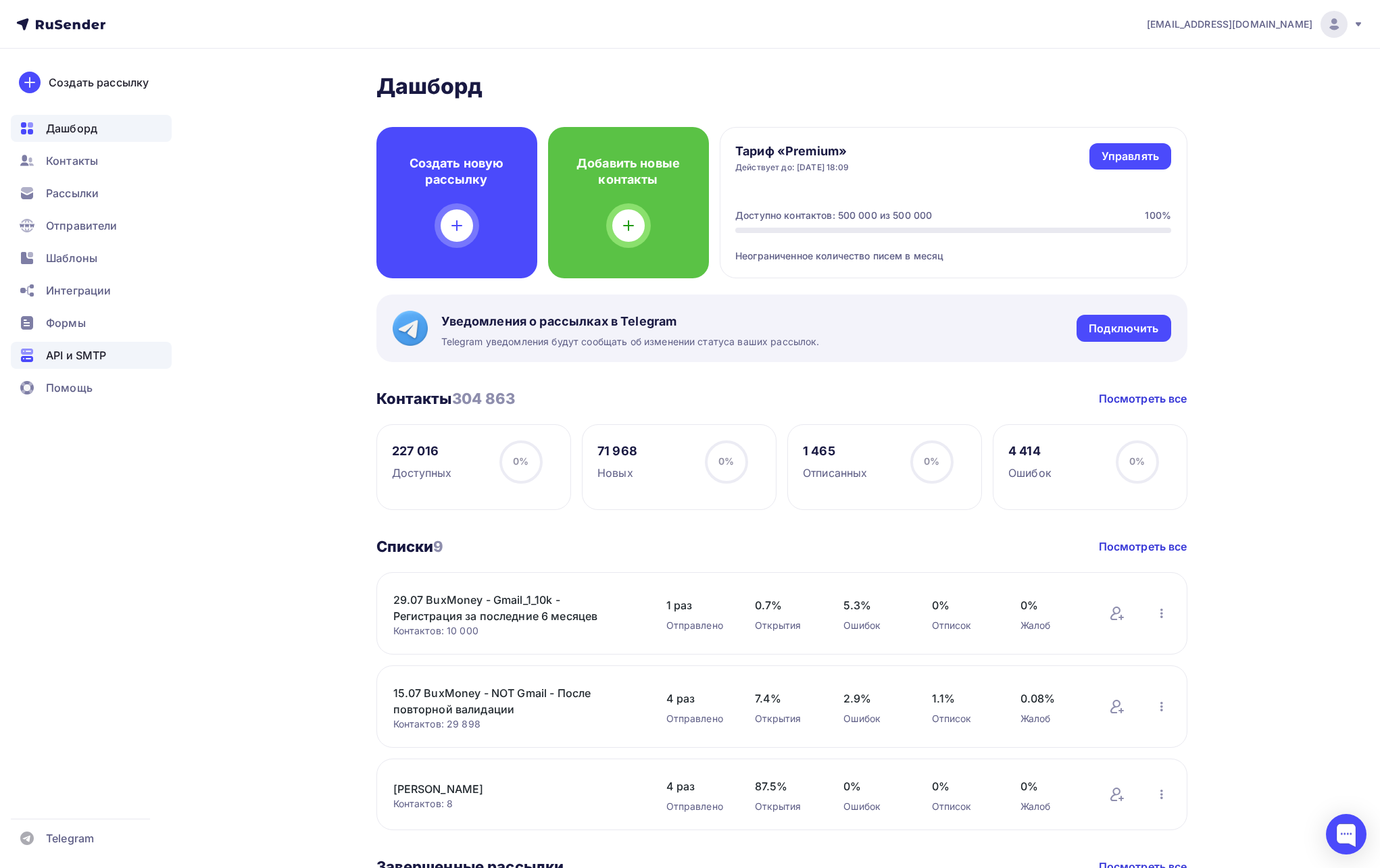
click at [64, 353] on span "API и SMTP" at bounding box center [76, 356] width 60 height 16
